Goal: Transaction & Acquisition: Purchase product/service

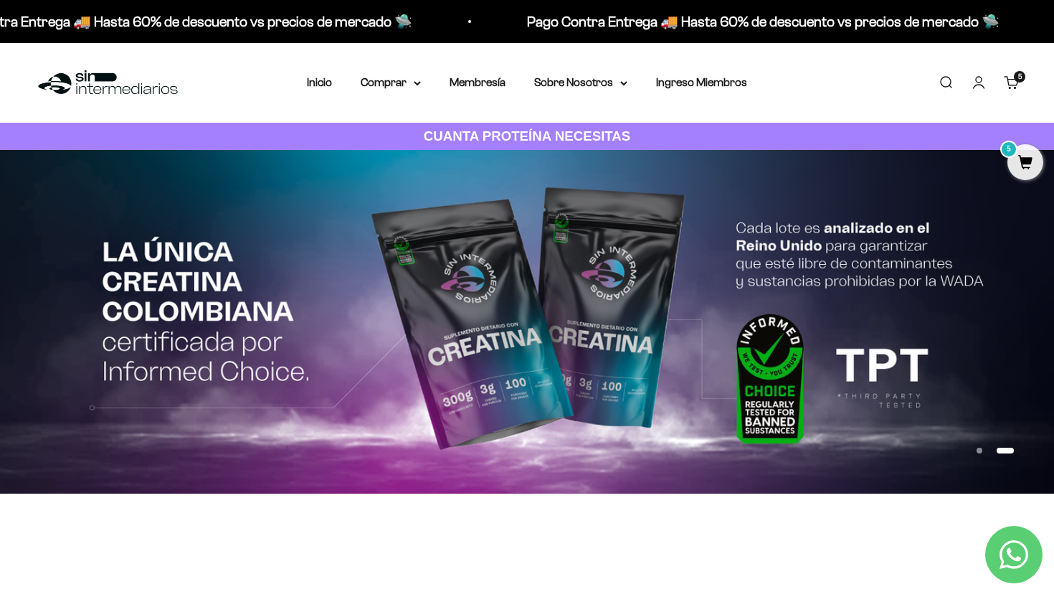
click at [971, 85] on link "Iniciar sesión" at bounding box center [979, 83] width 16 height 16
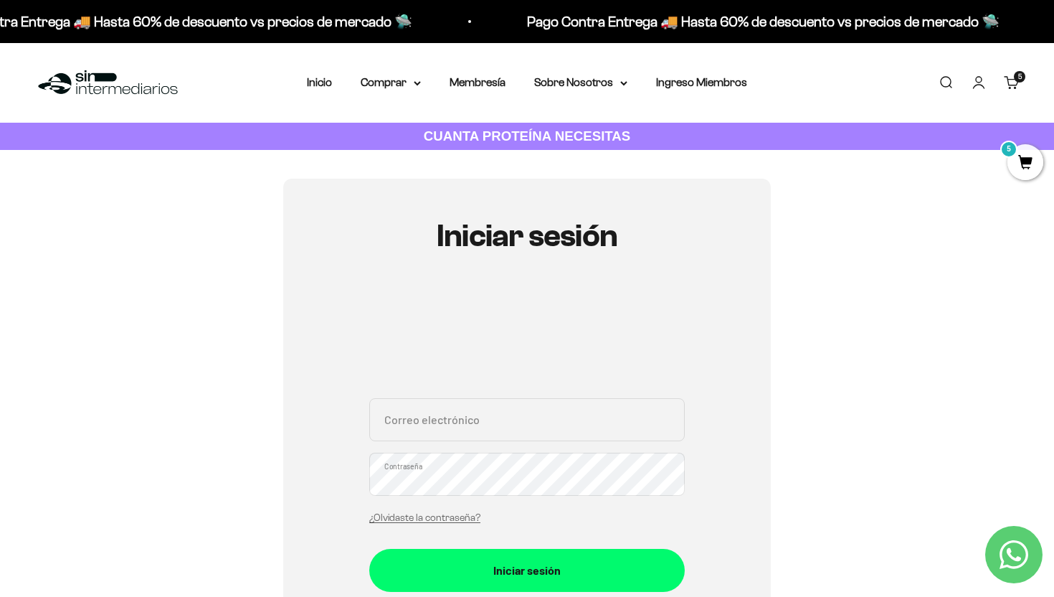
click at [500, 426] on input "Correo electrónico" at bounding box center [527, 419] width 316 height 43
type input "simon@sinintermediarios.co"
click at [545, 436] on input "simon@sinintermediarios.co" at bounding box center [527, 419] width 316 height 43
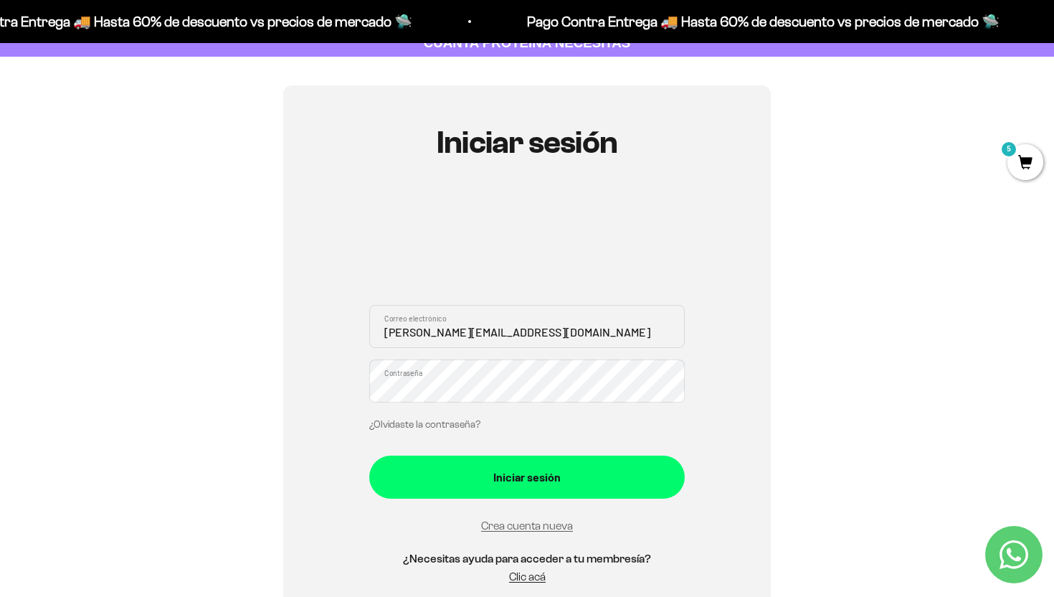
scroll to position [126, 0]
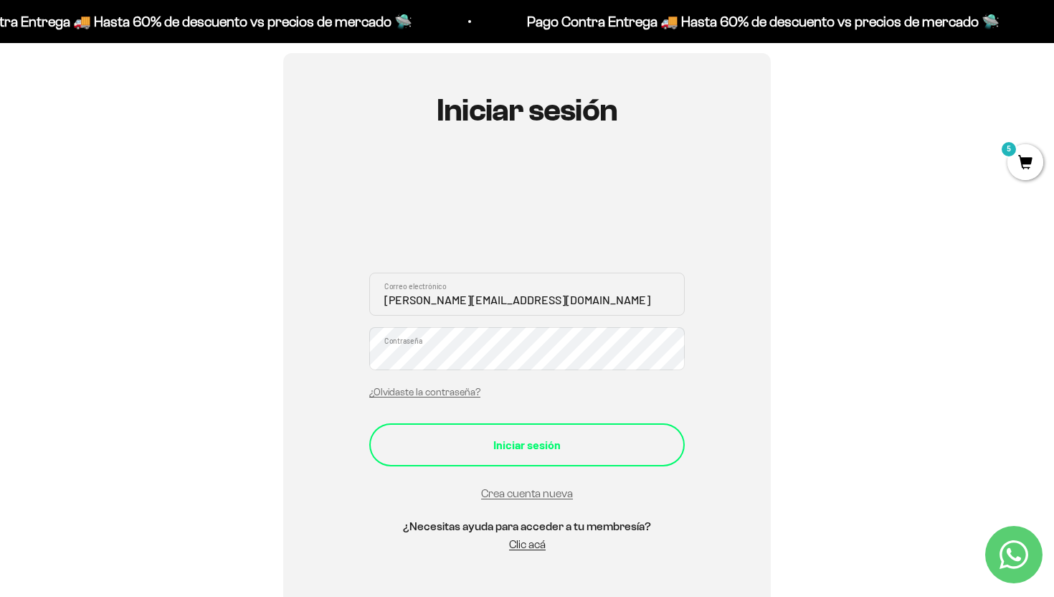
click at [427, 446] on div "Iniciar sesión" at bounding box center [527, 444] width 258 height 19
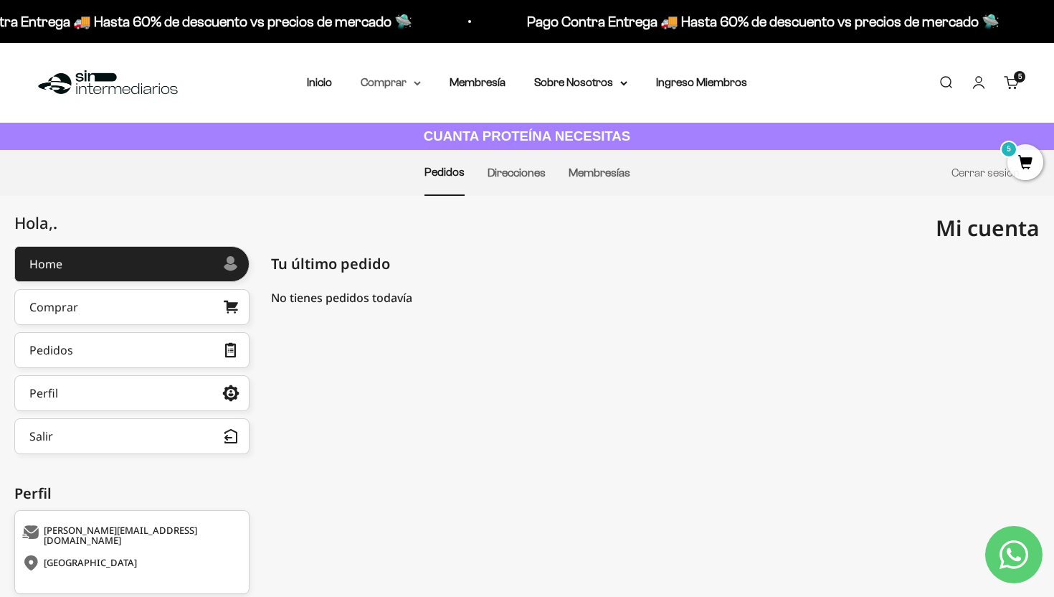
click at [368, 77] on summary "Comprar" at bounding box center [391, 82] width 60 height 19
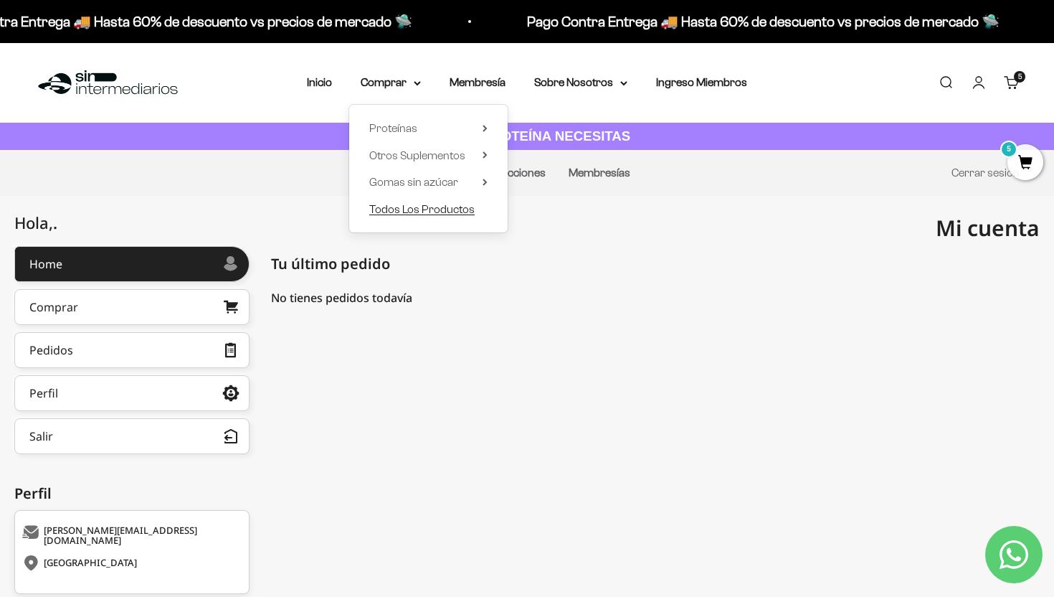
click at [454, 214] on span "Todos Los Productos" at bounding box center [421, 209] width 105 height 12
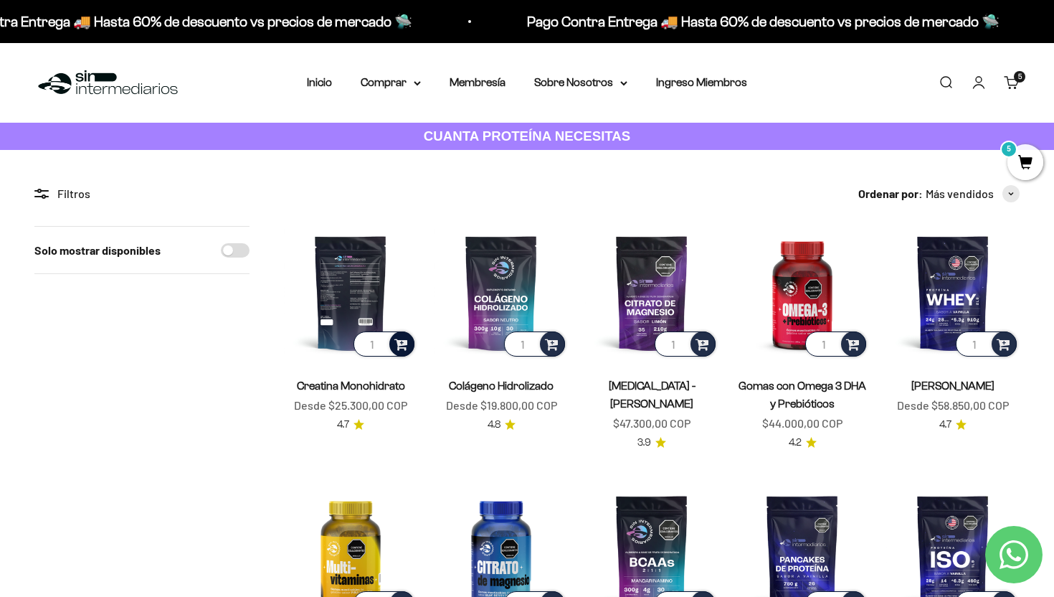
click at [409, 341] on div at bounding box center [401, 343] width 25 height 25
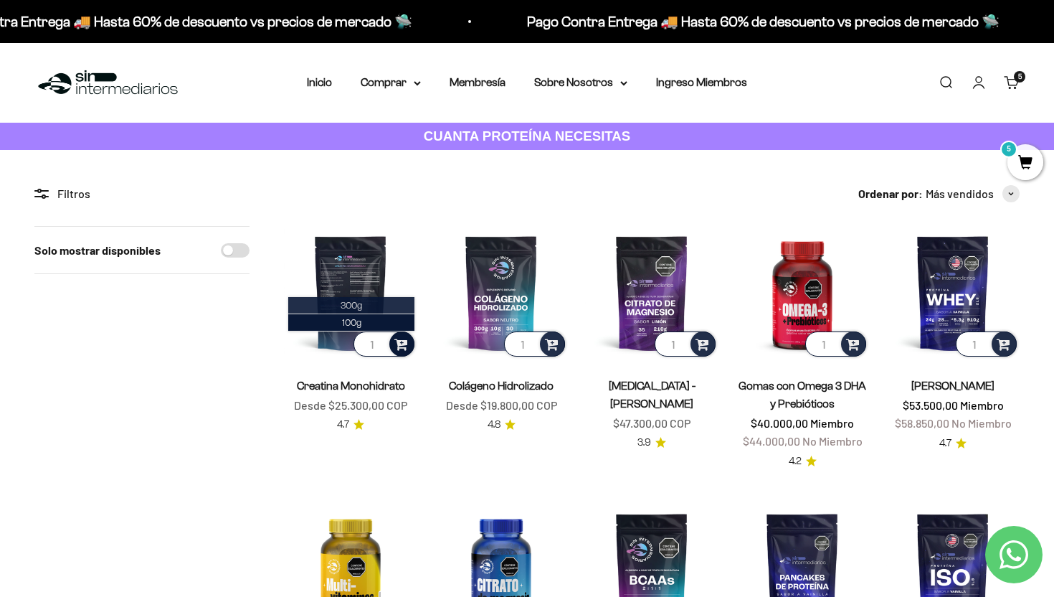
click at [389, 307] on li "300g" at bounding box center [351, 305] width 126 height 17
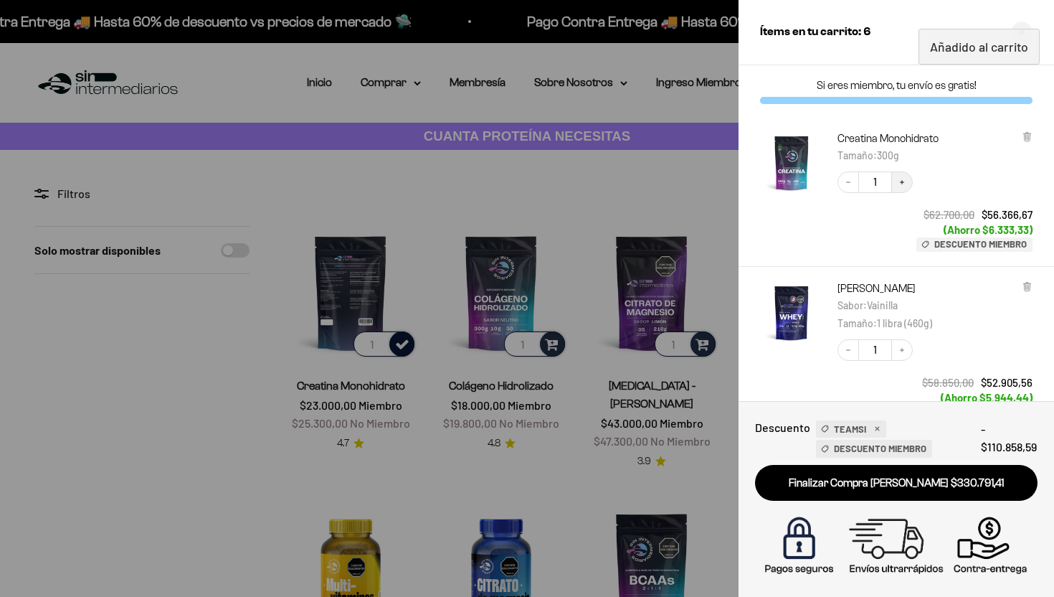
click at [900, 174] on button "Increase quantity" at bounding box center [903, 182] width 22 height 22
click at [905, 188] on button "Increase quantity" at bounding box center [903, 182] width 22 height 22
click at [901, 178] on icon "Increase quantity" at bounding box center [902, 182] width 9 height 9
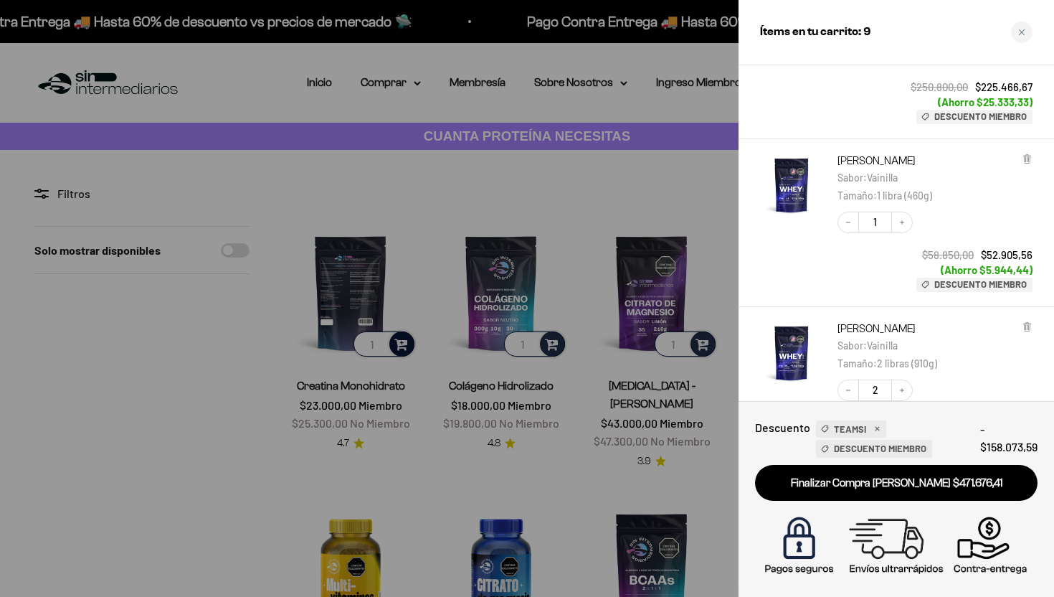
scroll to position [138, 0]
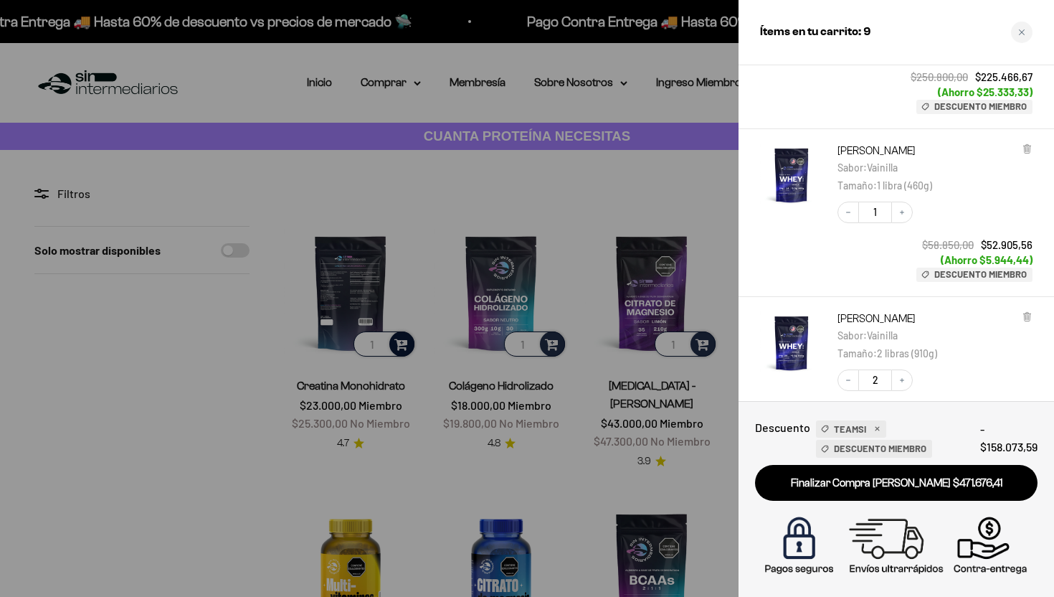
click at [1024, 139] on div "Proteína Whey - Vainilla Sabor : Vainilla Tamaño : 1 libra (460g) Decrease quan…" at bounding box center [889, 205] width 287 height 153
click at [1026, 152] on icon at bounding box center [1027, 149] width 6 height 7
click at [1026, 316] on icon at bounding box center [1027, 315] width 3 height 7
click at [1026, 146] on icon at bounding box center [1027, 146] width 7 height 0
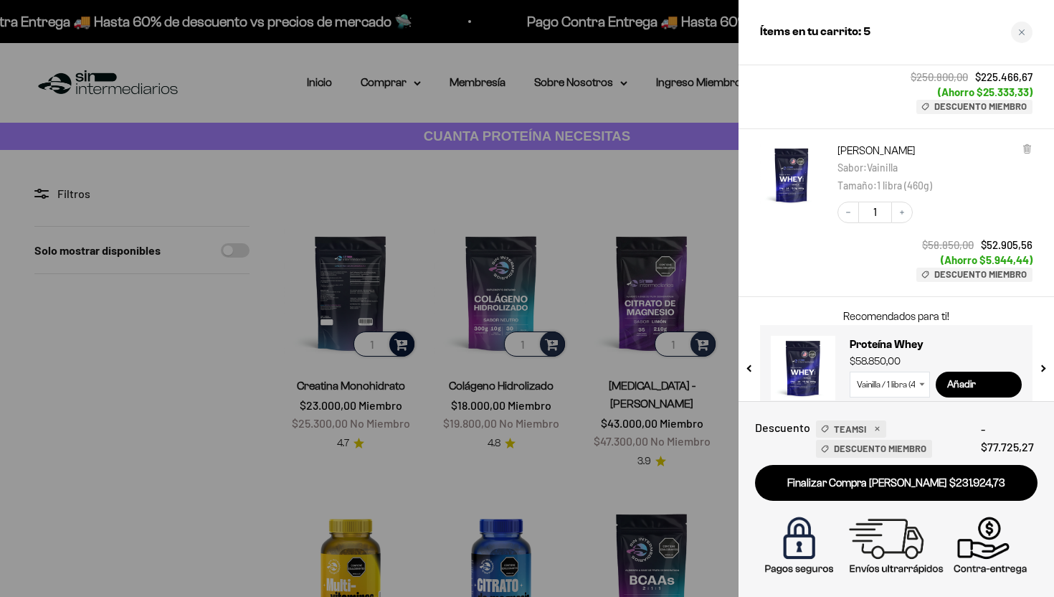
click at [1026, 147] on icon at bounding box center [1027, 149] width 6 height 7
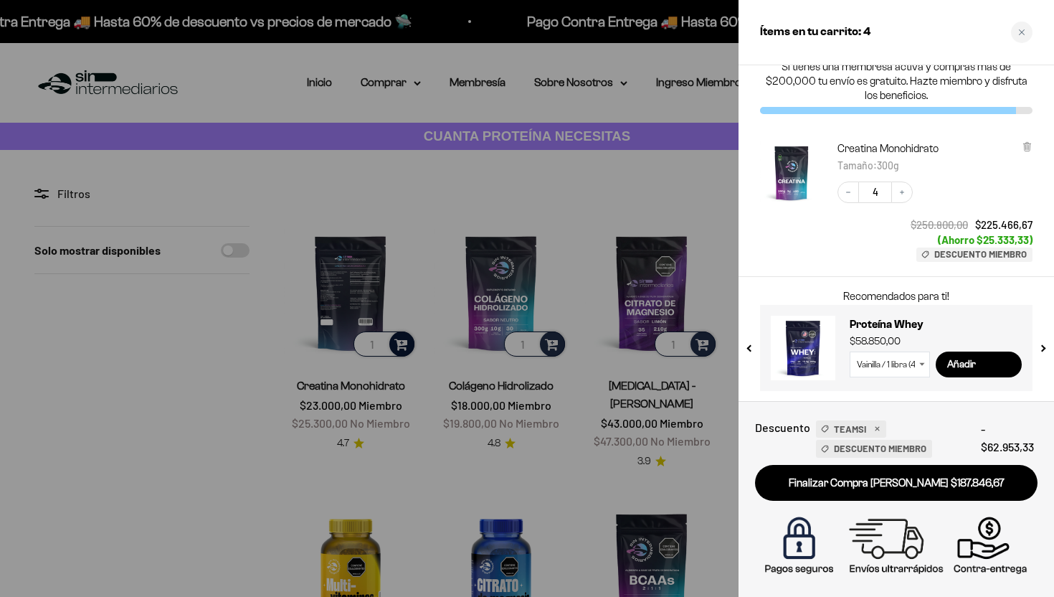
scroll to position [0, 0]
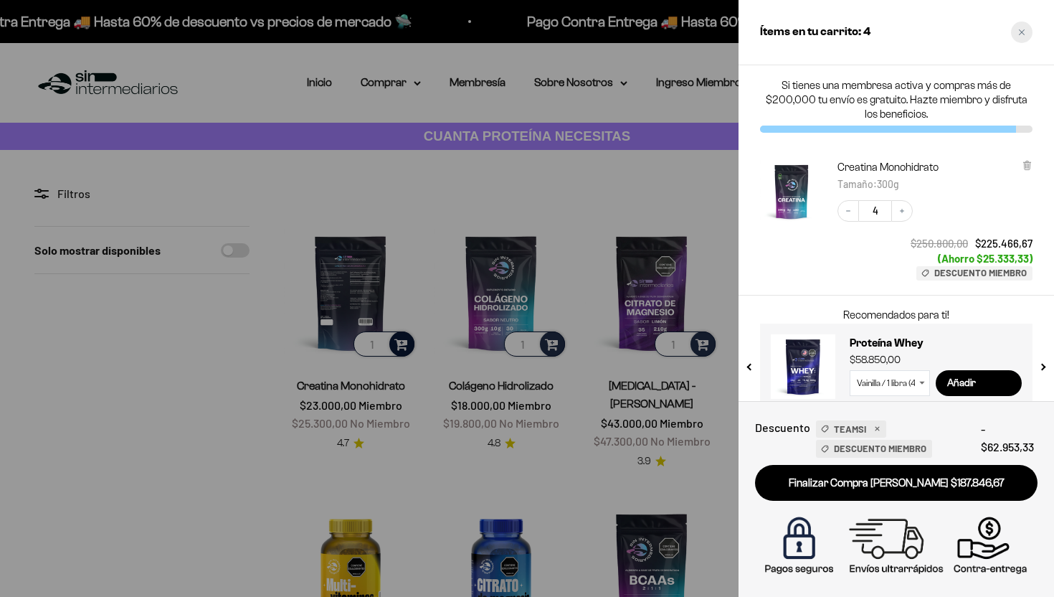
click at [1019, 29] on icon "Close cart" at bounding box center [1022, 32] width 7 height 7
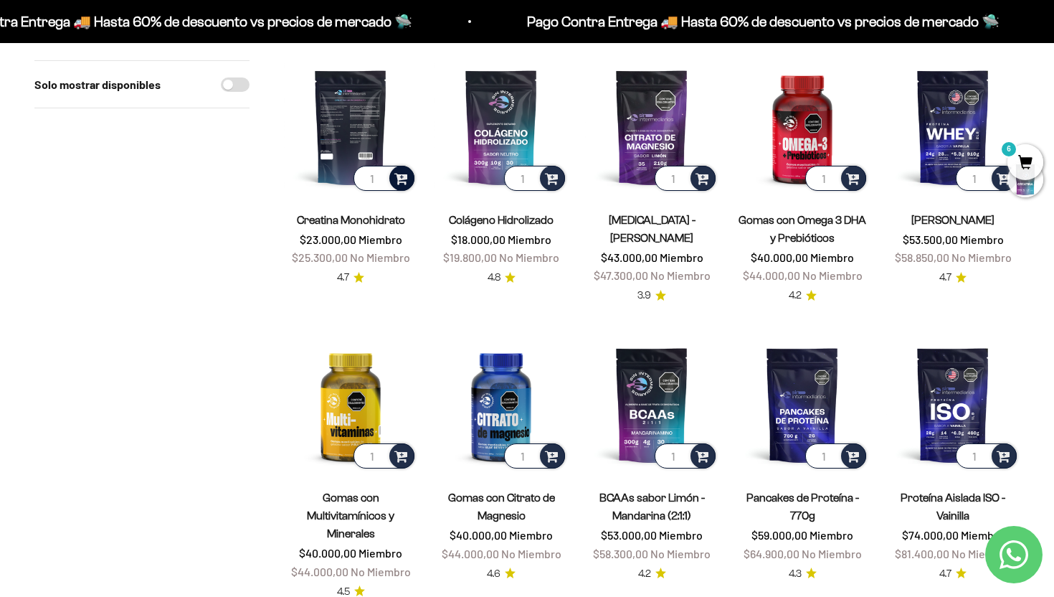
scroll to position [162, 0]
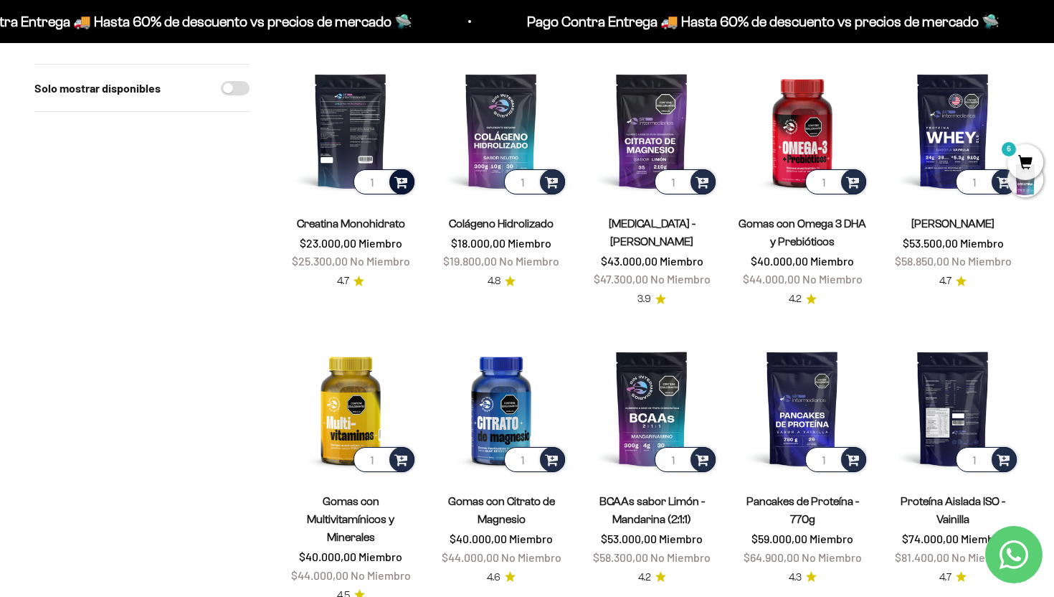
click at [948, 392] on img at bounding box center [953, 407] width 133 height 133
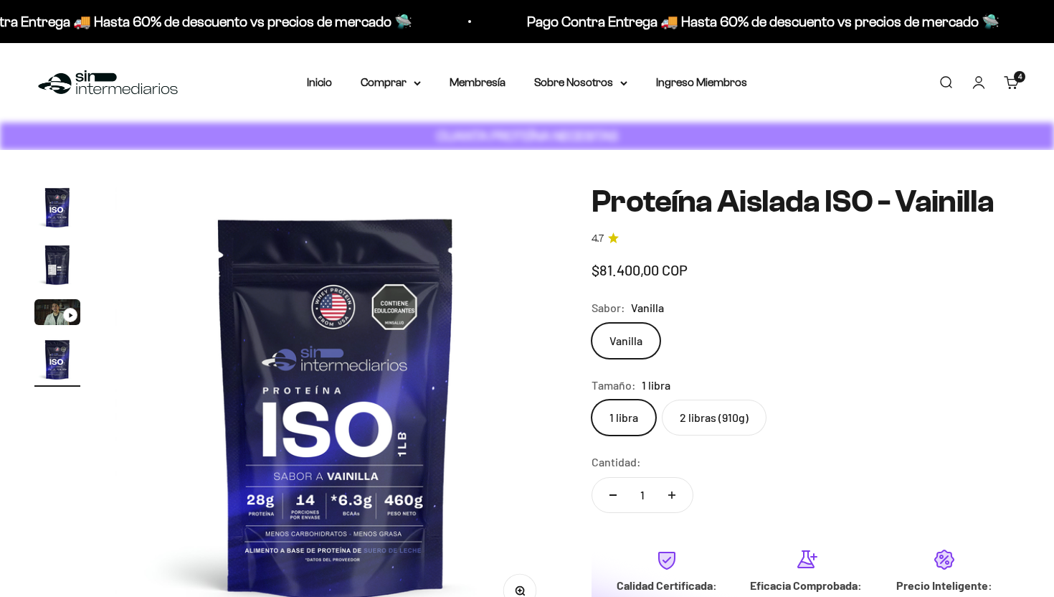
scroll to position [0, 1379]
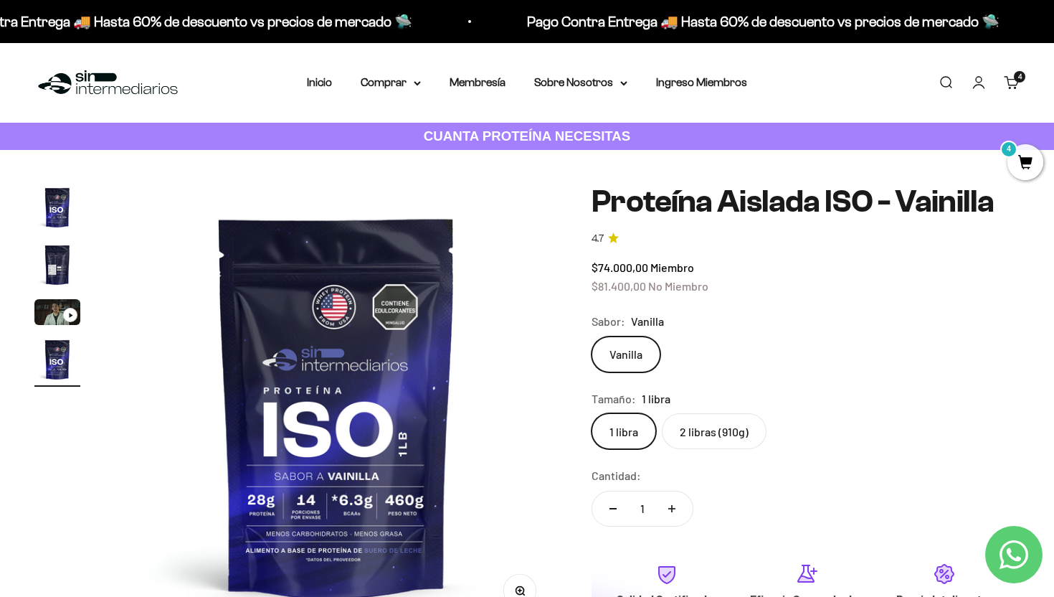
click at [727, 445] on label "2 libras (910g)" at bounding box center [714, 431] width 105 height 36
click at [592, 413] on input "2 libras (910g)" at bounding box center [591, 412] width 1 height 1
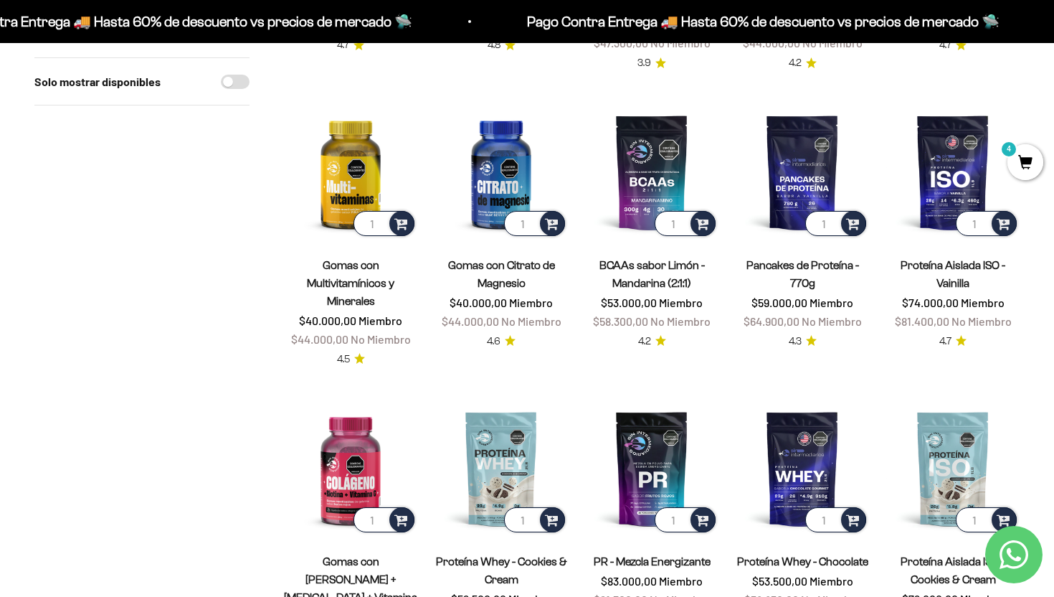
scroll to position [396, 0]
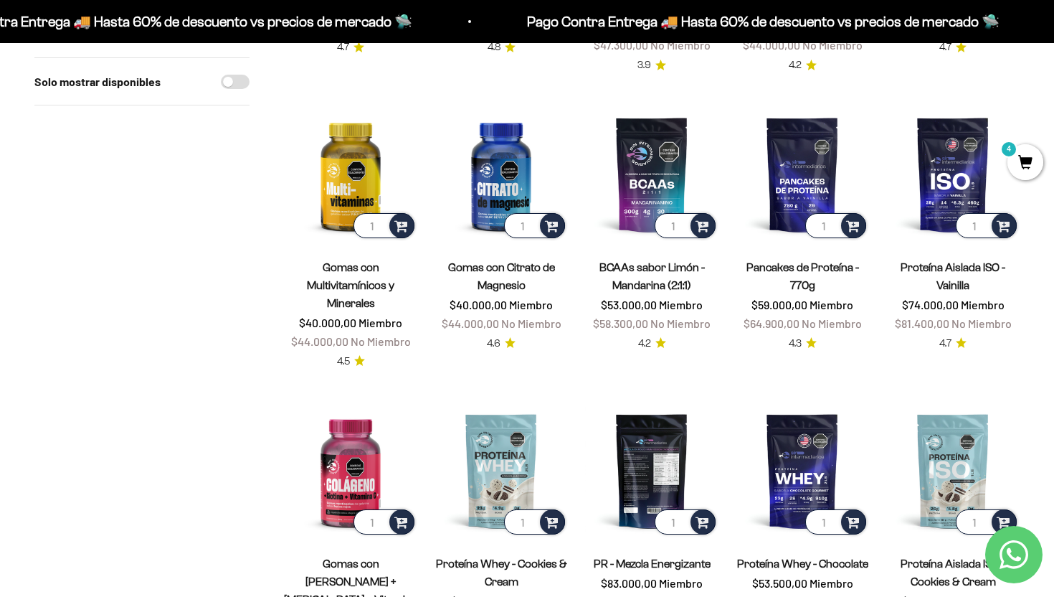
click at [643, 448] on img at bounding box center [651, 470] width 133 height 133
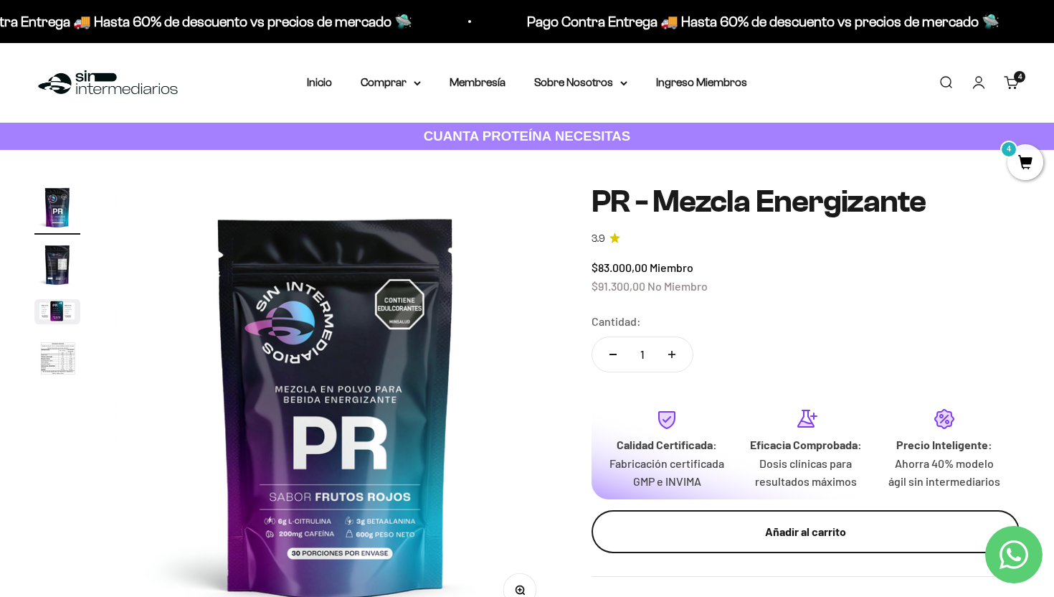
click at [724, 535] on button "Añadir al carrito" at bounding box center [806, 531] width 428 height 43
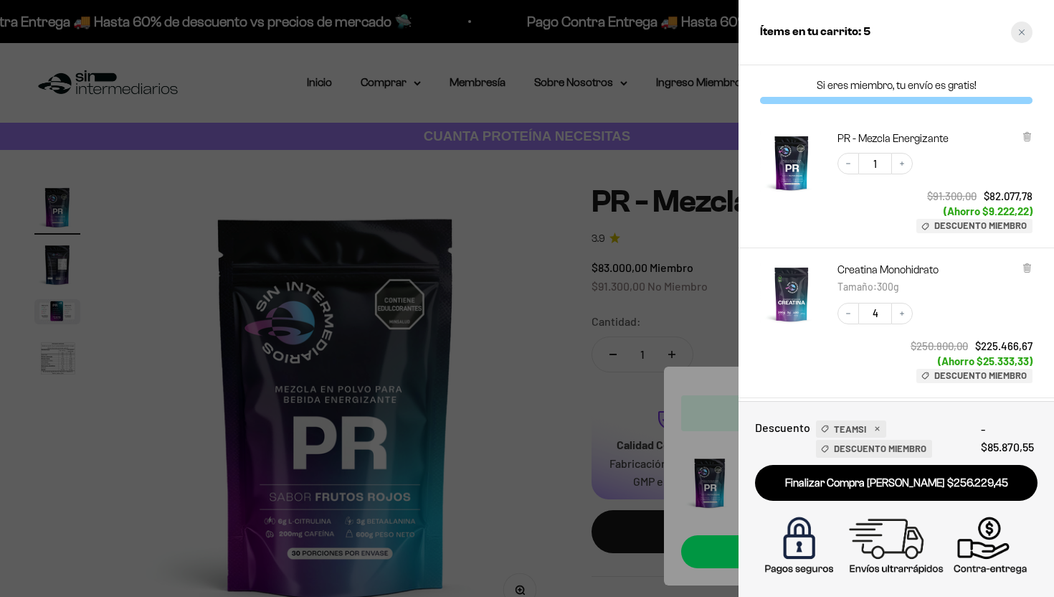
click at [1014, 33] on div "Close cart" at bounding box center [1022, 33] width 22 height 22
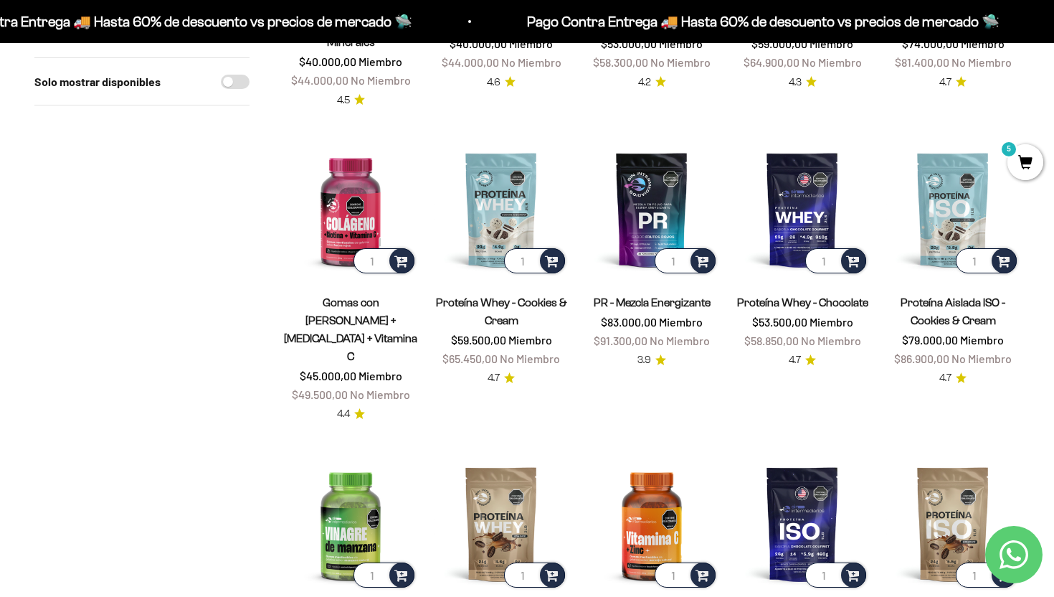
scroll to position [726, 0]
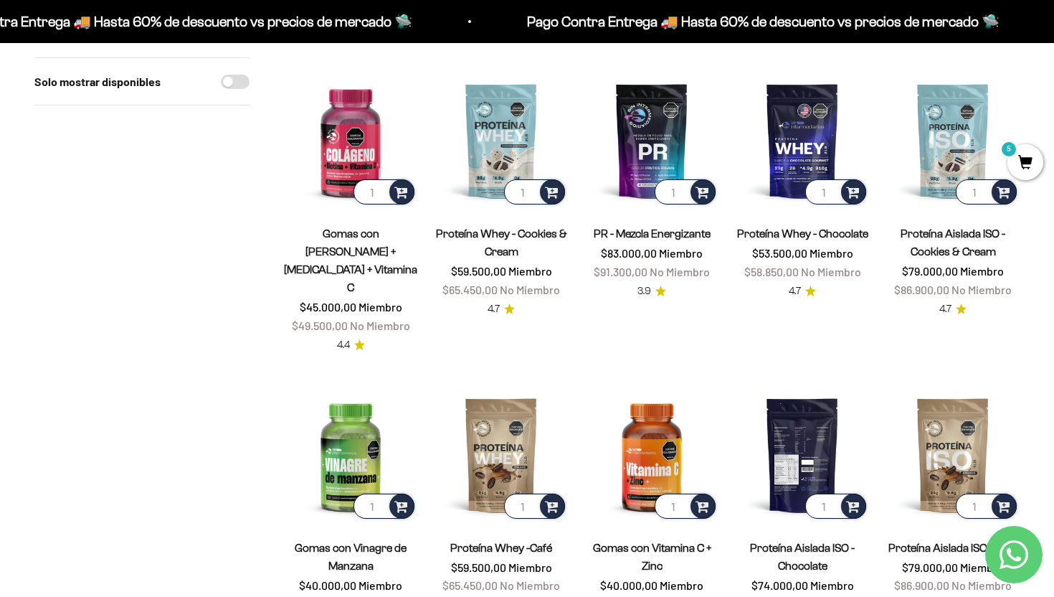
click at [786, 405] on img at bounding box center [802, 454] width 133 height 133
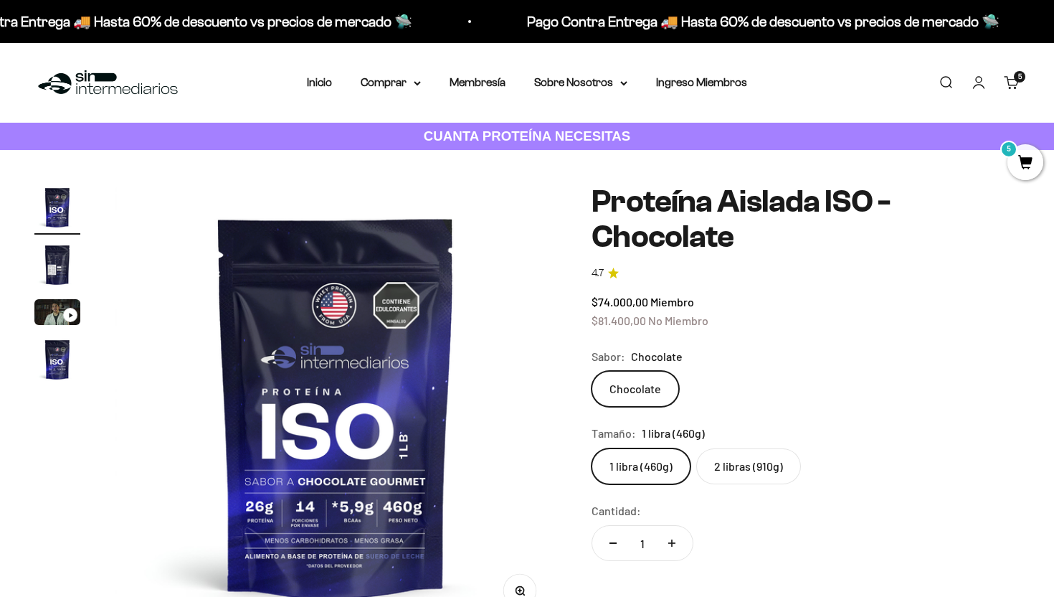
click at [739, 469] on label "2 libras (910g)" at bounding box center [749, 466] width 105 height 36
click at [592, 448] on input "2 libras (910g)" at bounding box center [591, 448] width 1 height 1
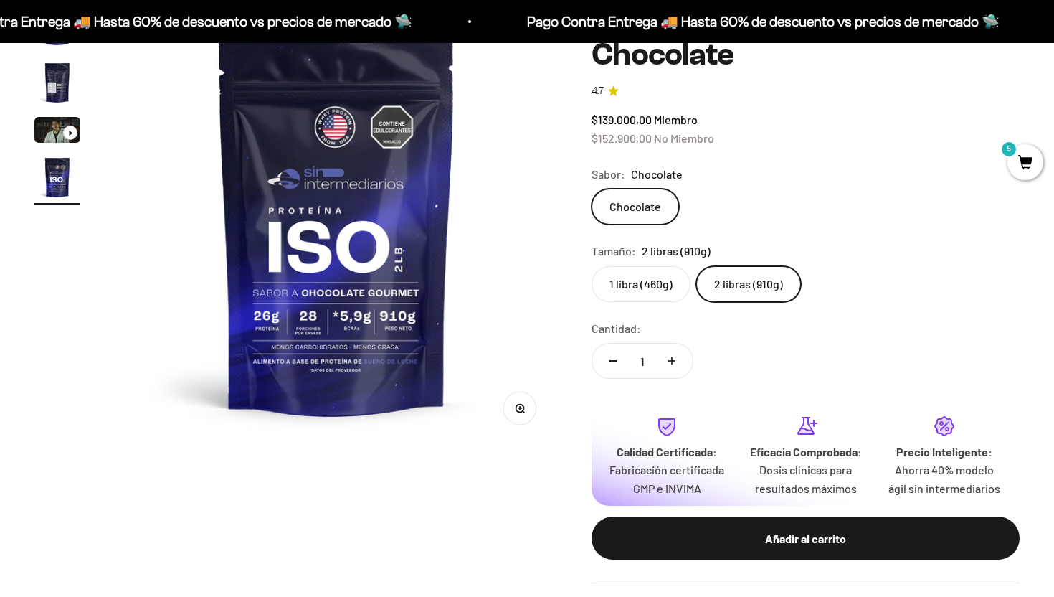
scroll to position [203, 0]
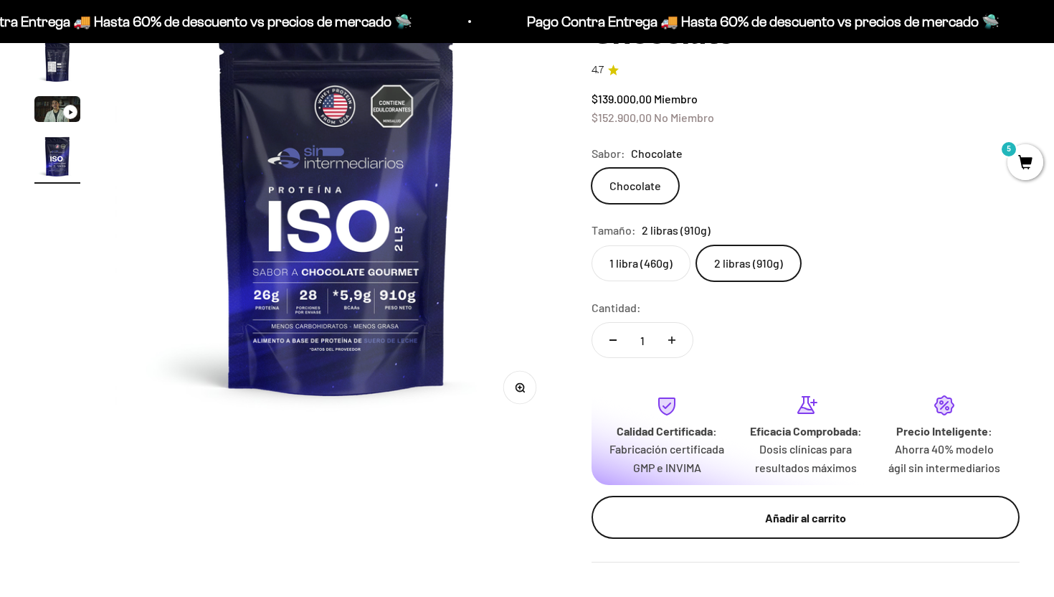
click at [727, 527] on div "Añadir al carrito" at bounding box center [805, 518] width 371 height 19
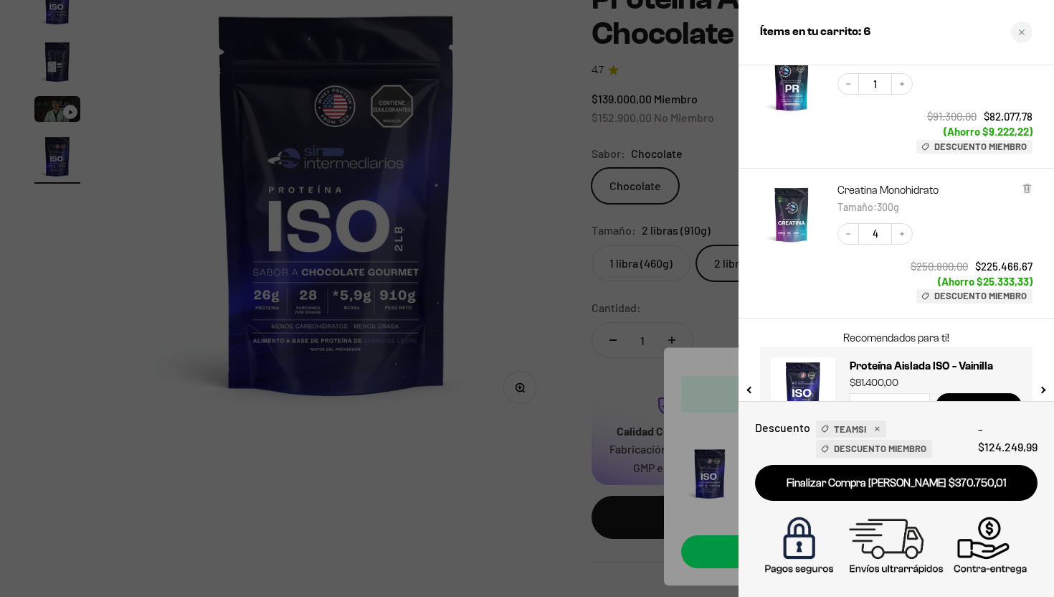
scroll to position [289, 0]
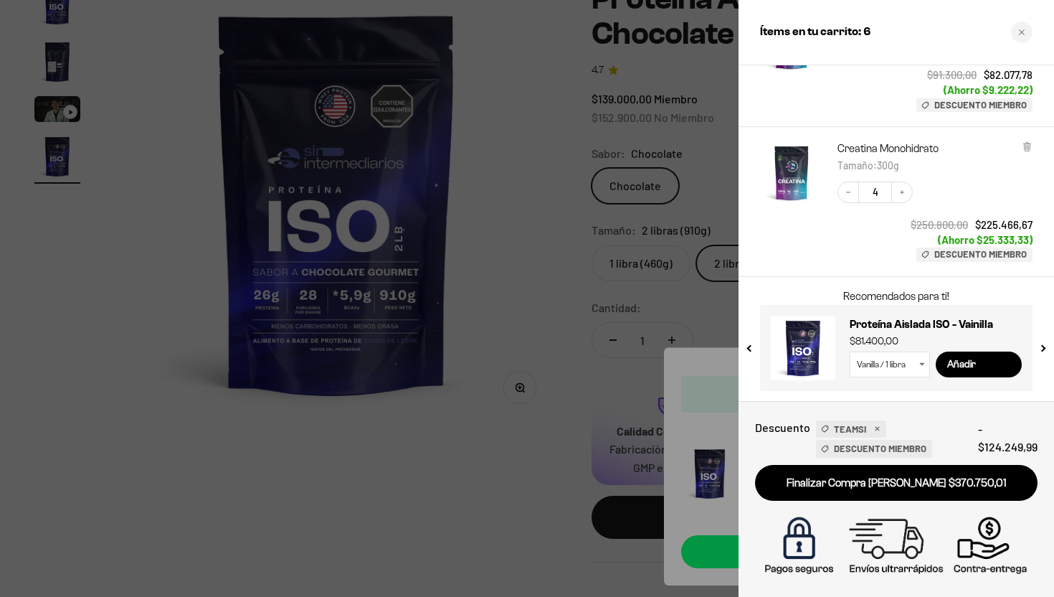
click at [574, 313] on div at bounding box center [527, 298] width 1054 height 597
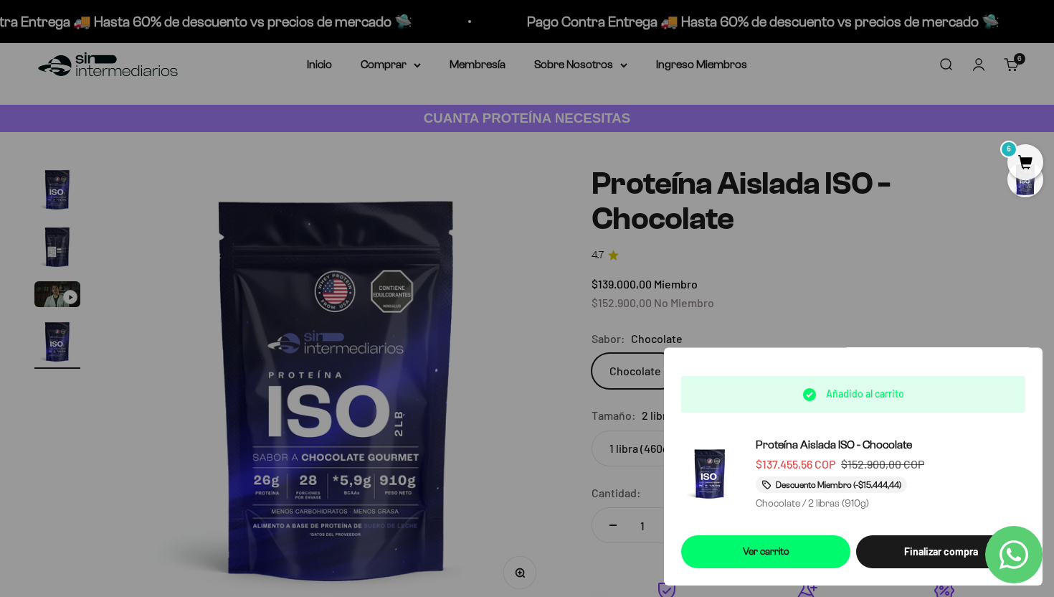
scroll to position [0, 0]
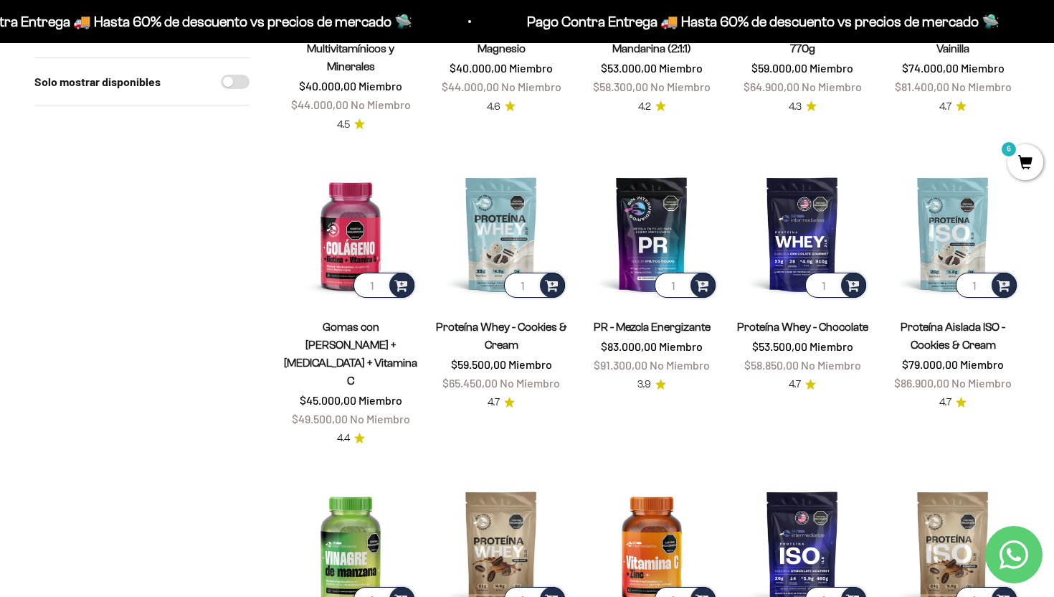
scroll to position [616, 0]
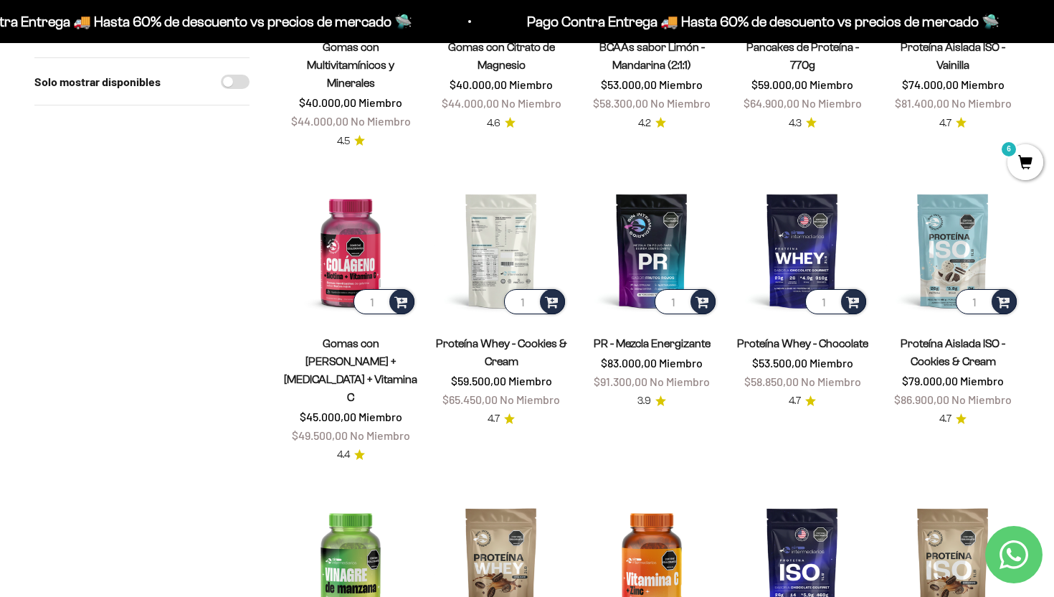
click at [514, 235] on img at bounding box center [501, 250] width 133 height 133
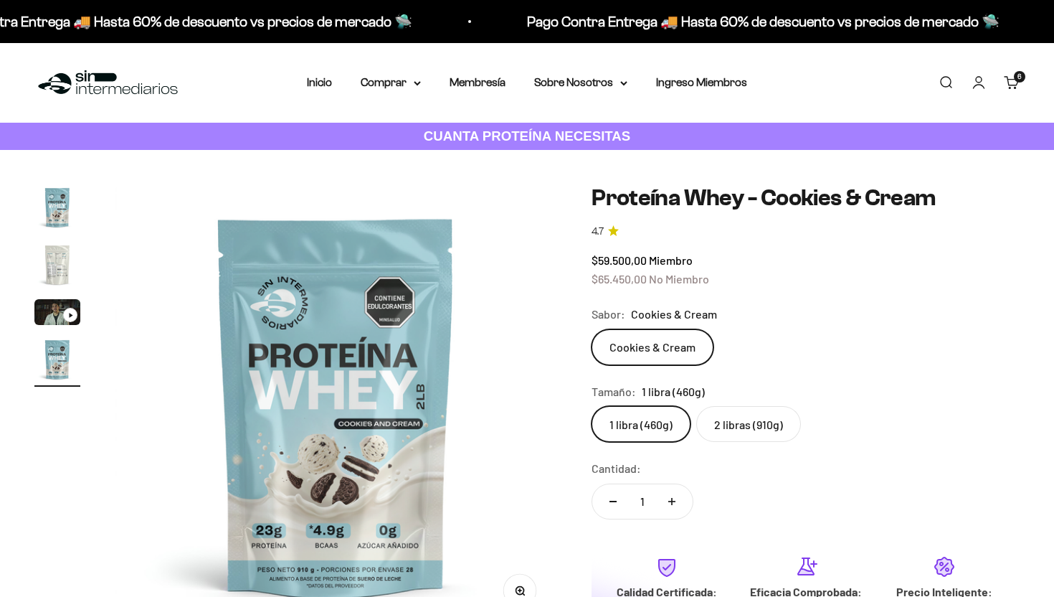
scroll to position [0, 1379]
click at [763, 417] on label "2 libras (910g)" at bounding box center [749, 424] width 105 height 36
click at [592, 406] on input "2 libras (910g)" at bounding box center [591, 405] width 1 height 1
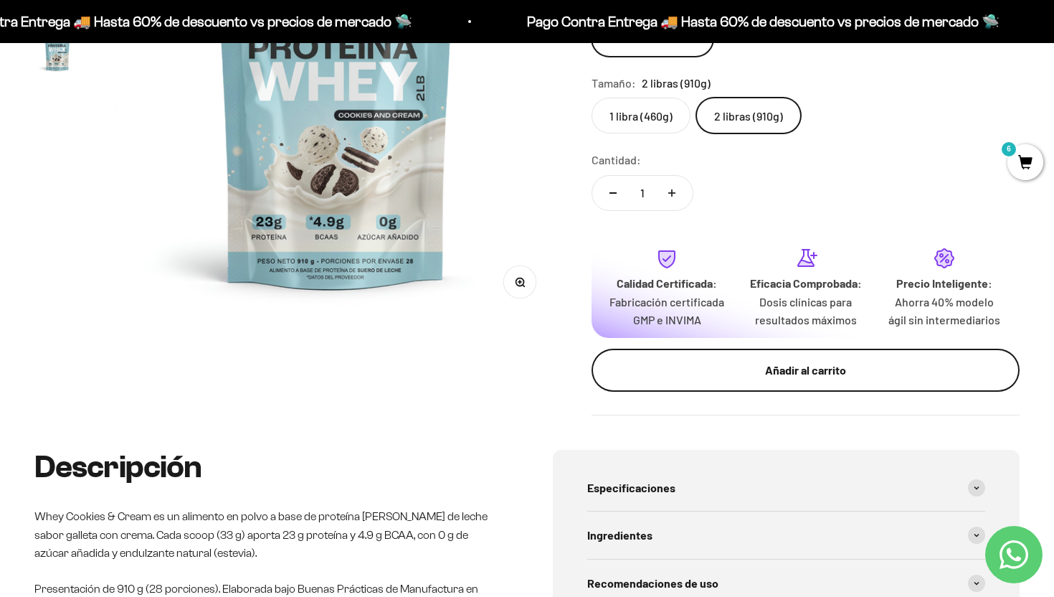
scroll to position [324, 0]
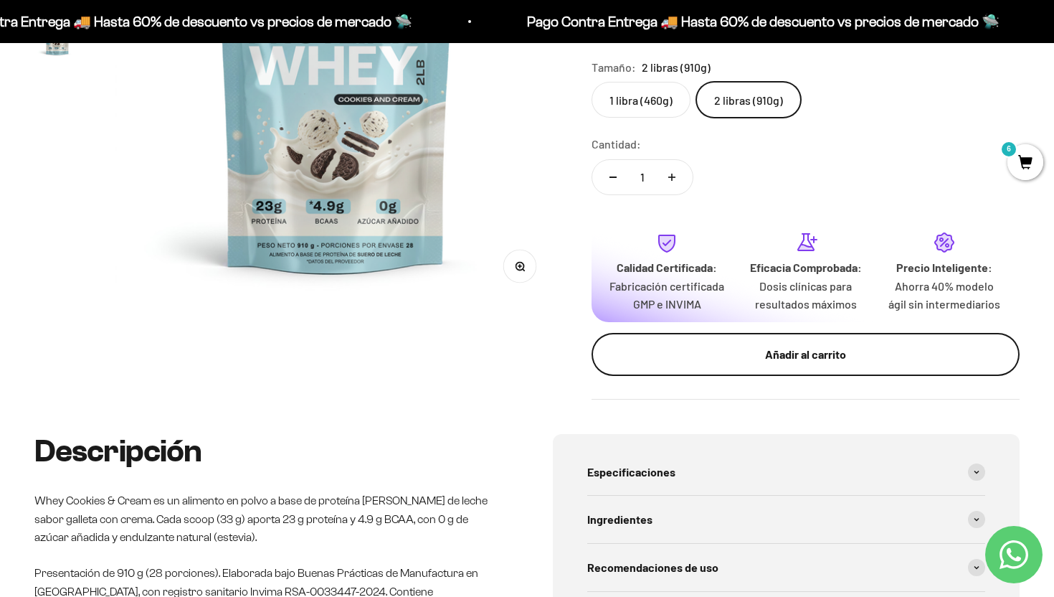
click at [798, 364] on div "Añadir al carrito" at bounding box center [805, 354] width 371 height 19
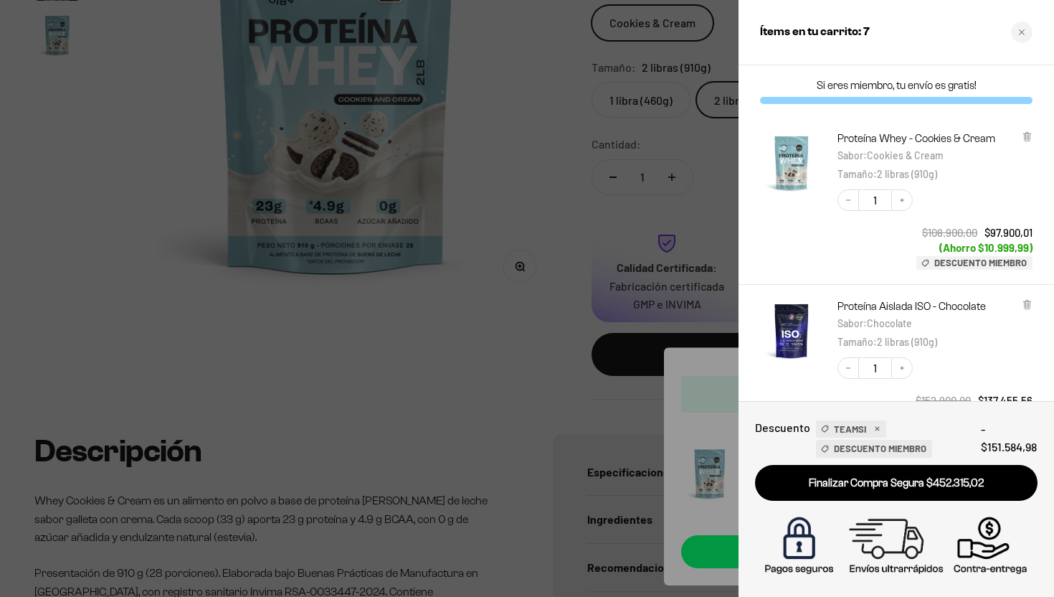
scroll to position [19, 0]
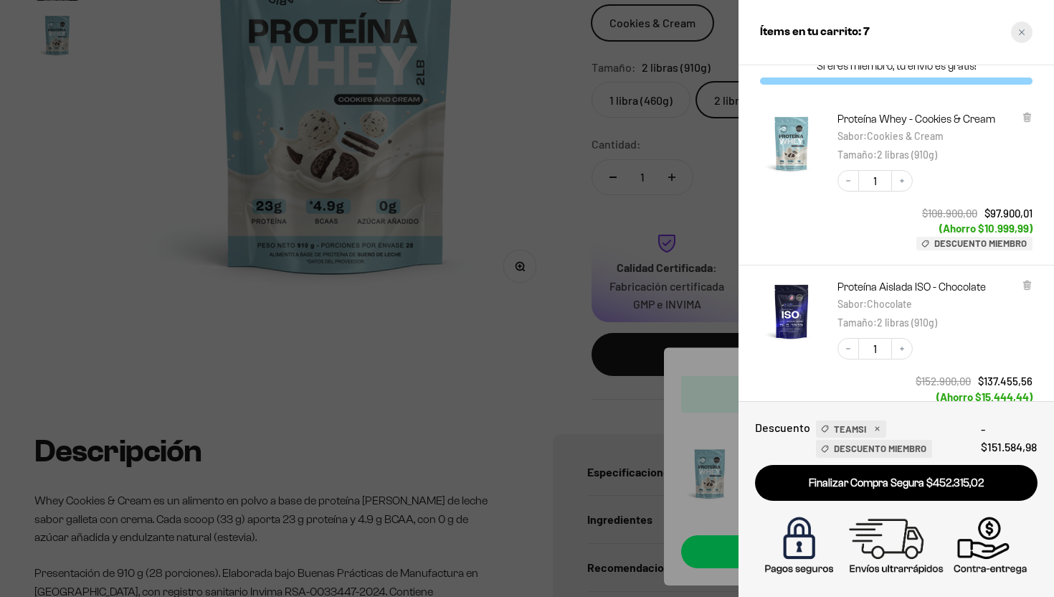
click at [1019, 32] on icon "Close cart" at bounding box center [1022, 32] width 7 height 7
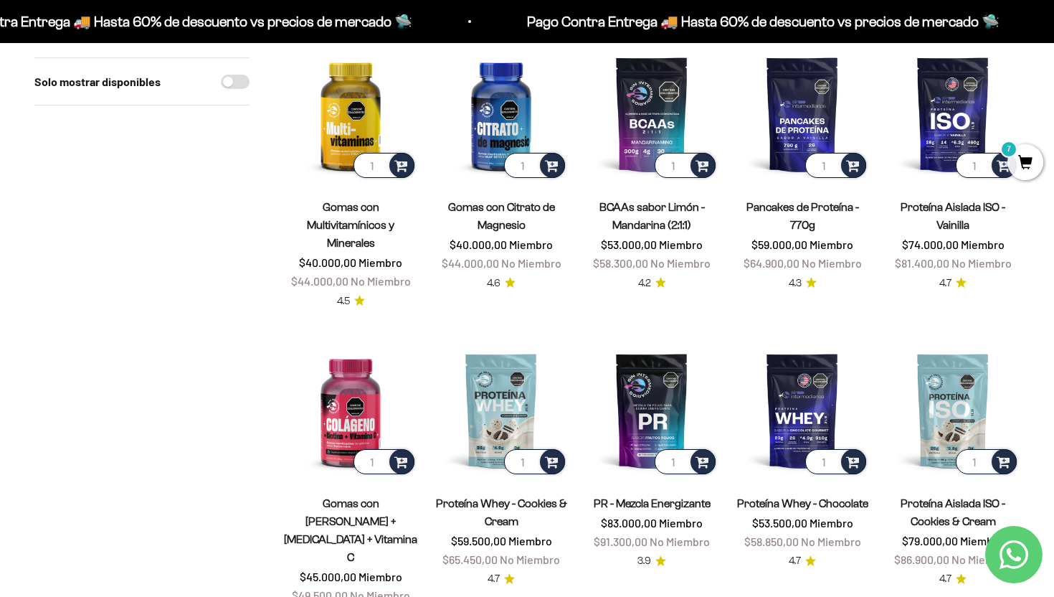
scroll to position [458, 0]
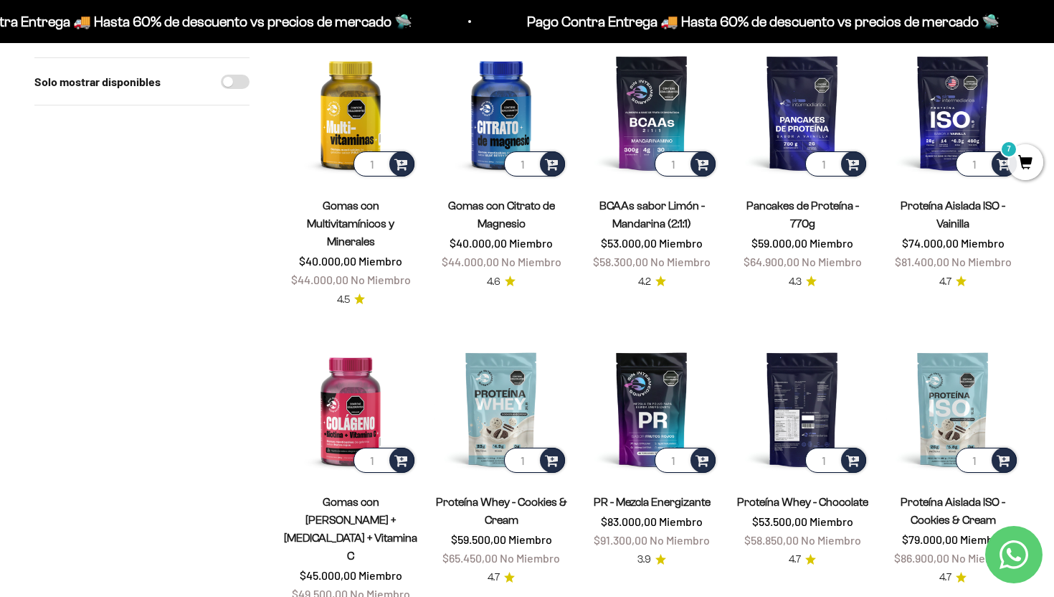
click at [798, 409] on img at bounding box center [802, 408] width 133 height 133
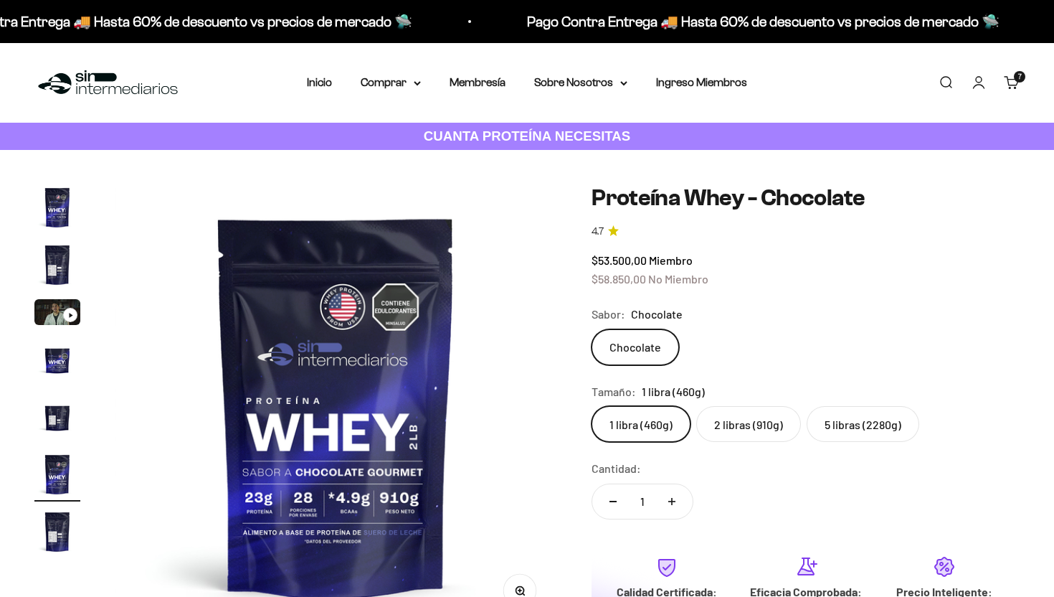
scroll to position [0, 2300]
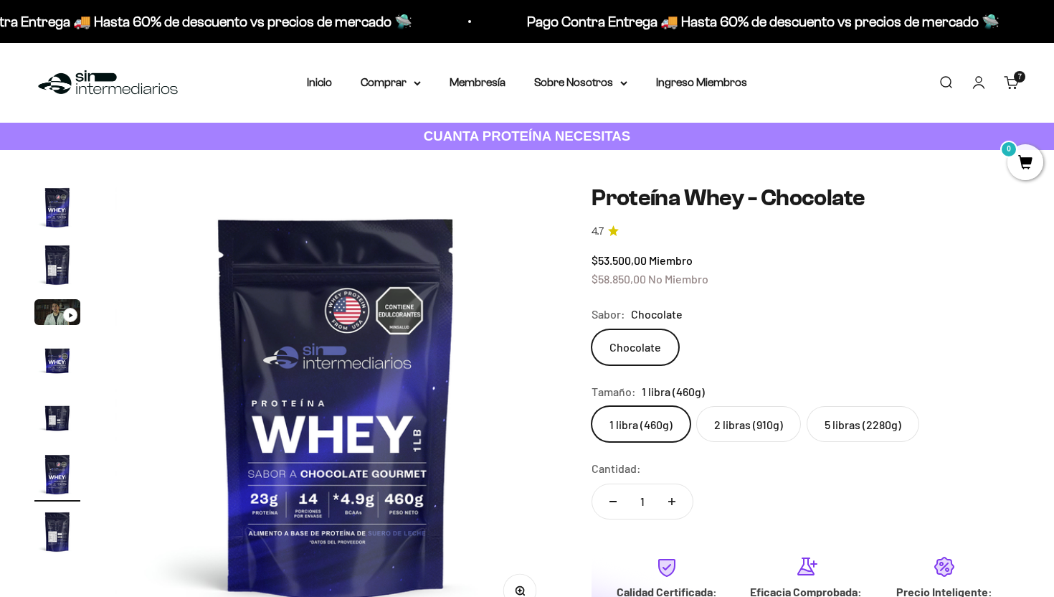
click at [745, 427] on label "2 libras (910g)" at bounding box center [749, 424] width 105 height 36
click at [592, 406] on input "2 libras (910g)" at bounding box center [591, 405] width 1 height 1
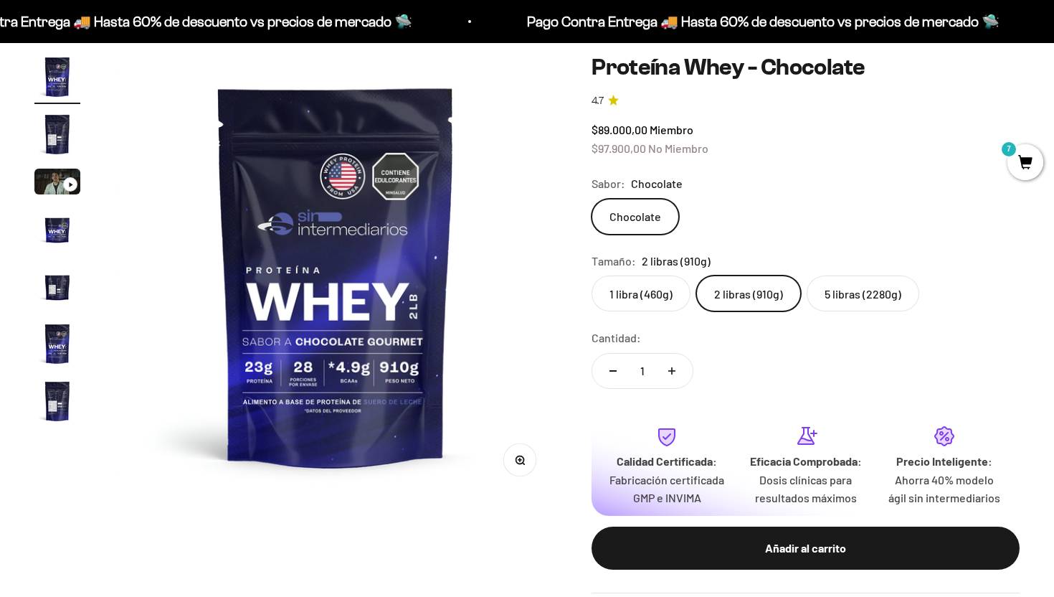
scroll to position [148, 0]
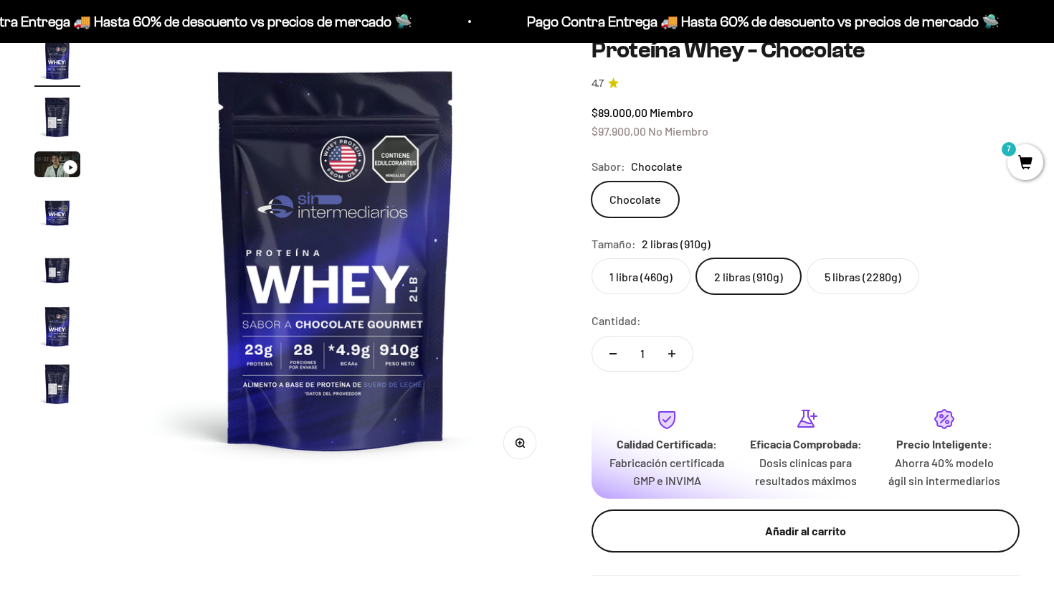
click at [727, 540] on div "Añadir al carrito" at bounding box center [805, 530] width 371 height 19
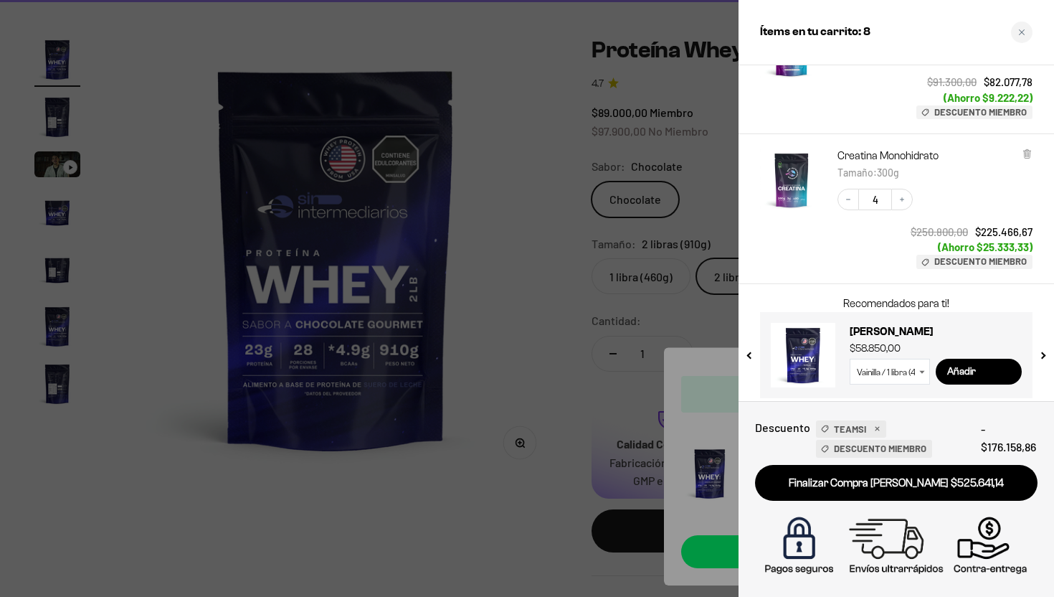
scroll to position [625, 0]
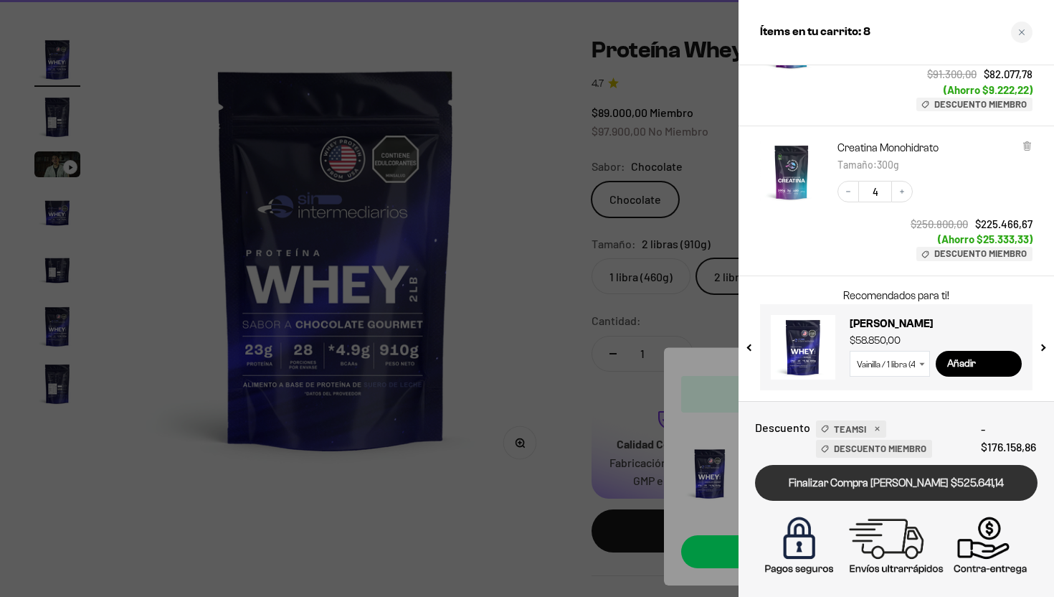
click at [915, 483] on link "Finalizar Compra Segura $525.641,14" at bounding box center [896, 483] width 283 height 37
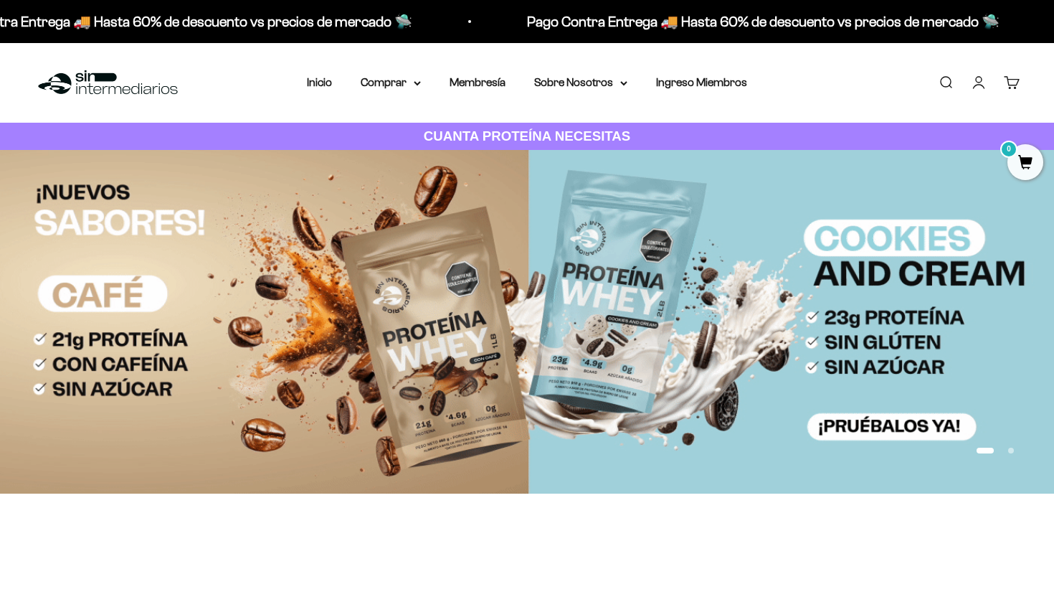
click at [978, 78] on link "Cuenta" at bounding box center [979, 83] width 16 height 16
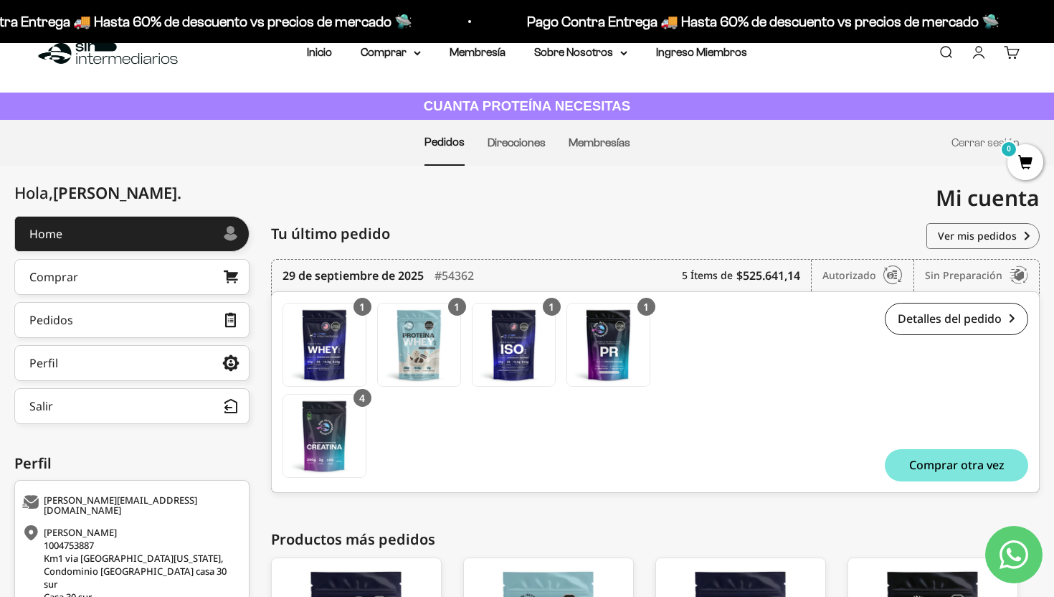
scroll to position [1, 0]
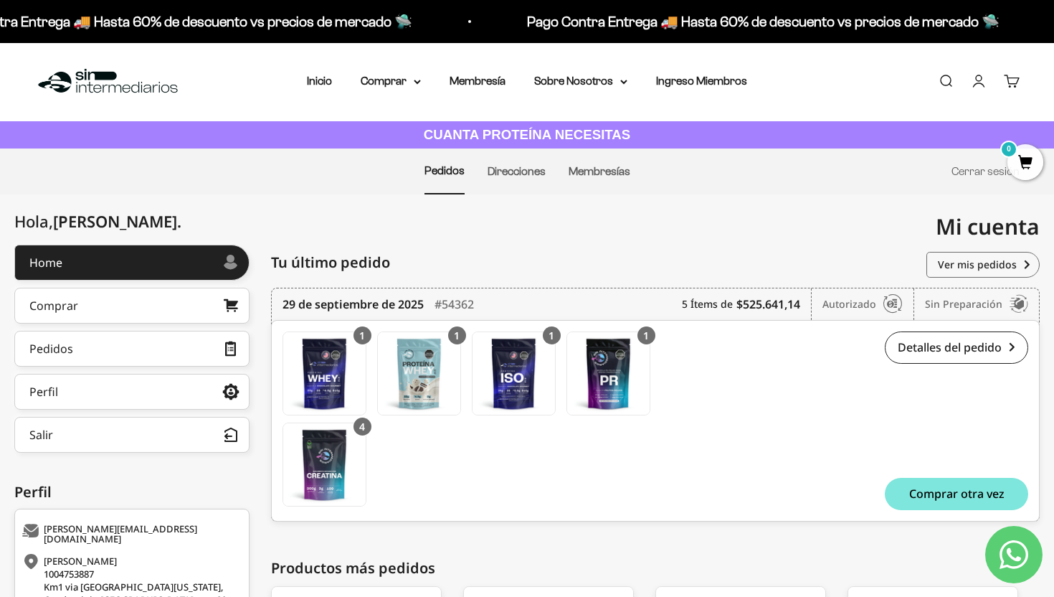
click at [1021, 306] on icon at bounding box center [1019, 304] width 19 height 14
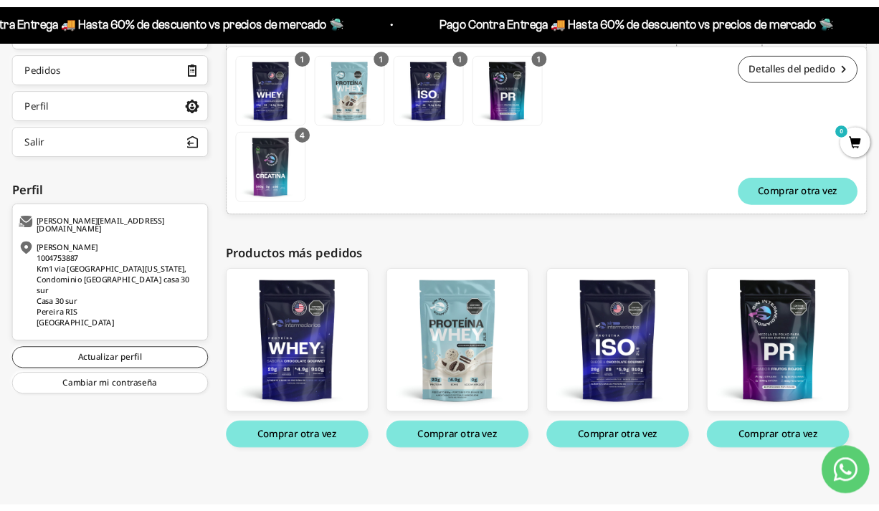
scroll to position [273, 0]
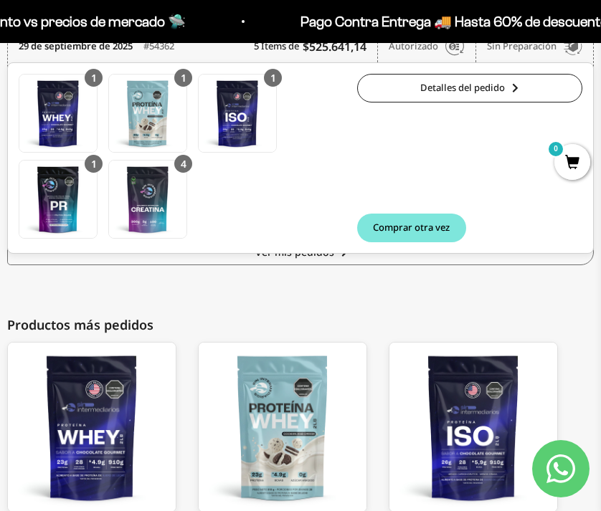
click at [577, 1] on div "Pago Contra Entrega 🚚 Hasta 60% de descuento vs precios [PERSON_NAME] 🛸 Pago Co…" at bounding box center [300, 21] width 601 height 43
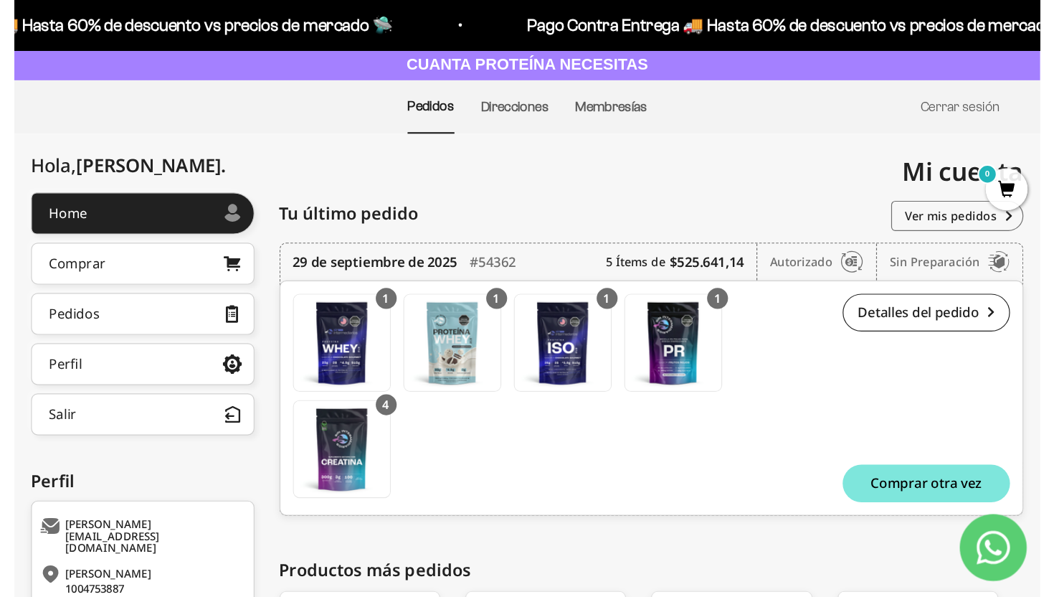
scroll to position [0, 0]
